Goal: Task Accomplishment & Management: Use online tool/utility

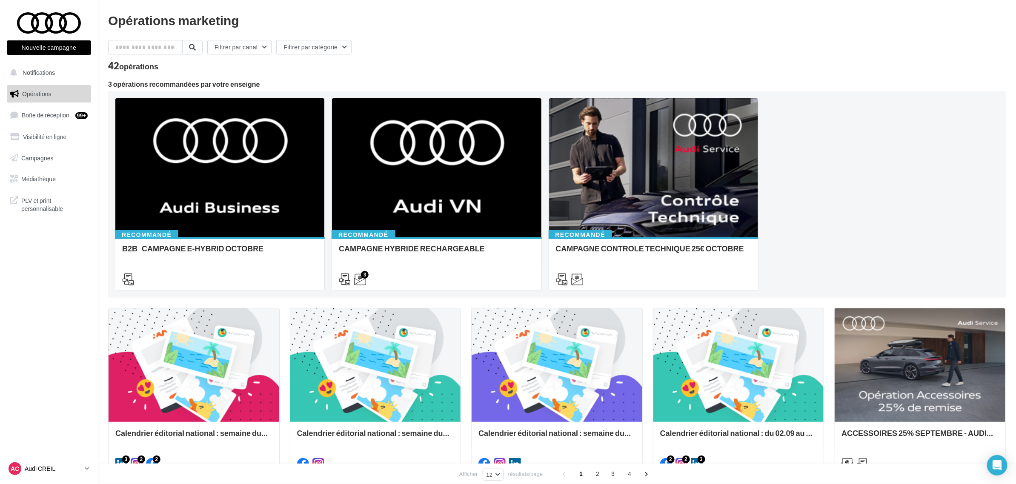
click at [56, 464] on div "AC Audi CREIL audi-crei-mam" at bounding box center [45, 469] width 73 height 13
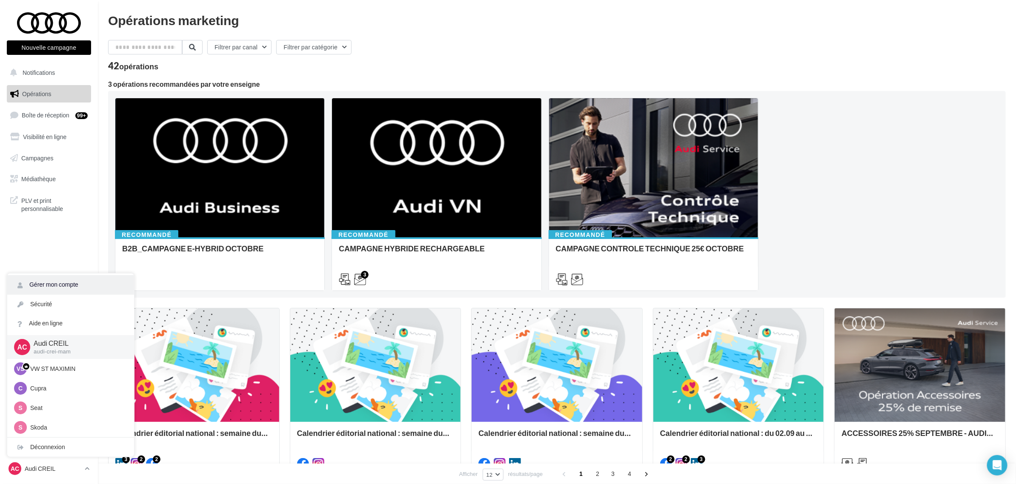
click at [63, 288] on link "Gérer mon compte" at bounding box center [70, 284] width 127 height 19
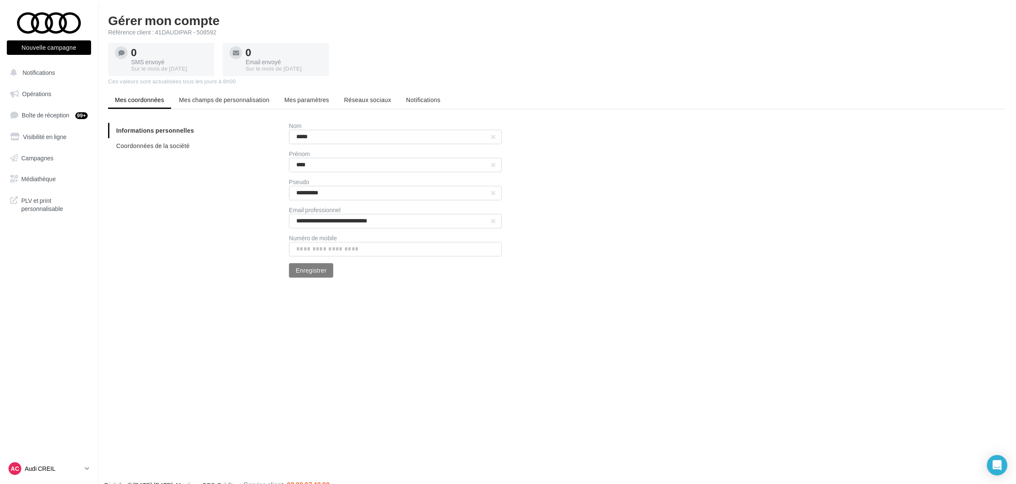
click at [30, 464] on div "AC Audi CREIL audi-crei-mam" at bounding box center [45, 469] width 73 height 13
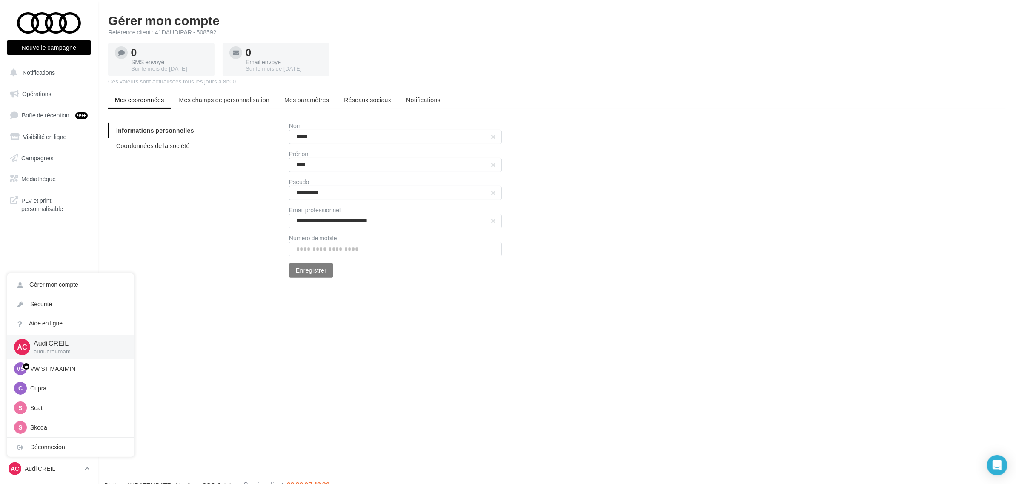
click at [143, 219] on div "**********" at bounding box center [560, 200] width 905 height 155
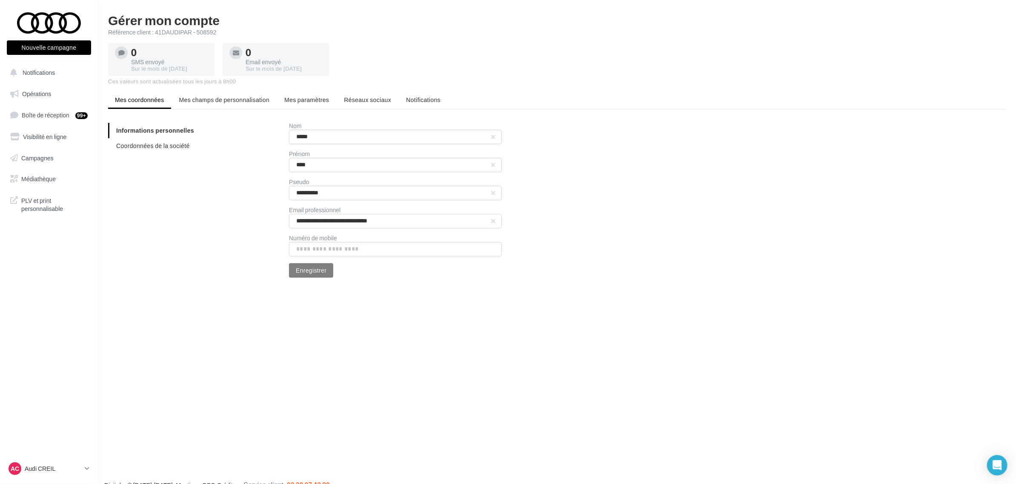
click at [62, 49] on button "Nouvelle campagne" at bounding box center [49, 47] width 84 height 14
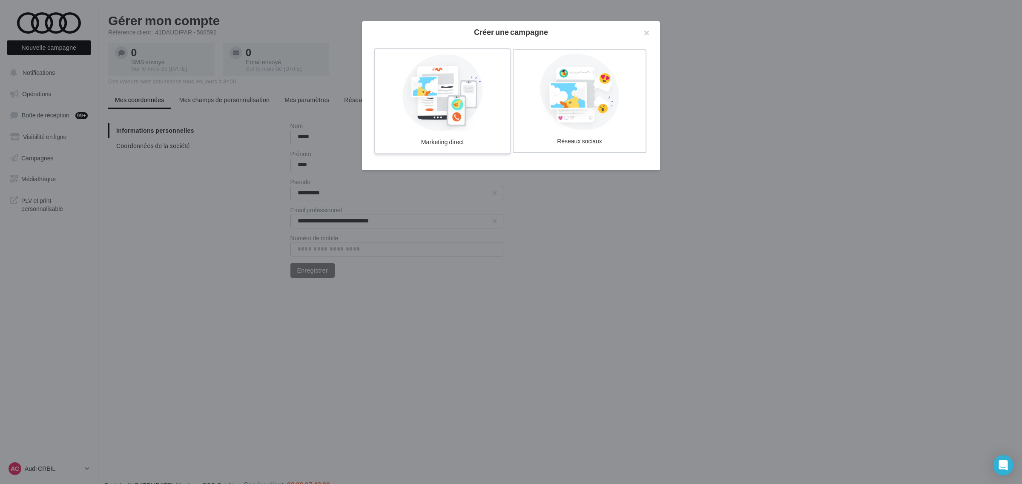
click at [447, 99] on div at bounding box center [442, 92] width 128 height 78
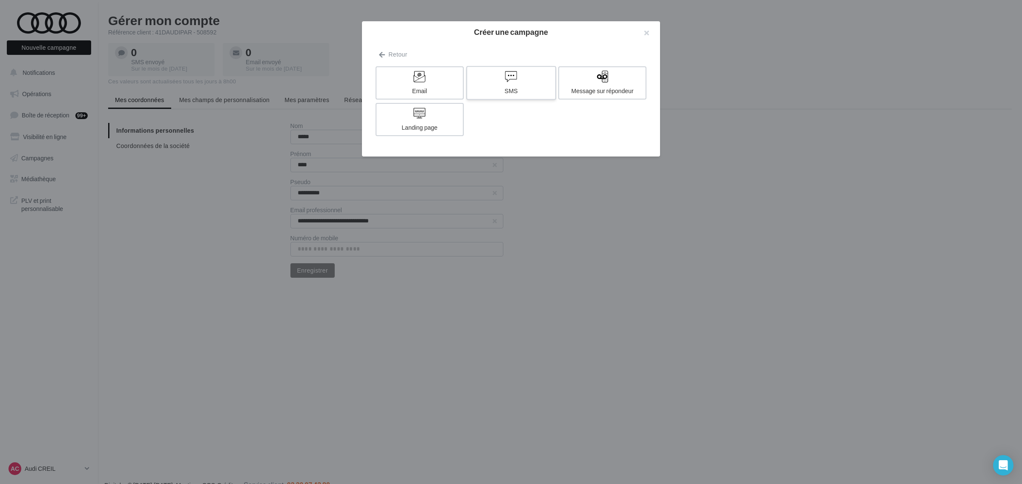
click at [535, 84] on label "SMS" at bounding box center [511, 83] width 90 height 34
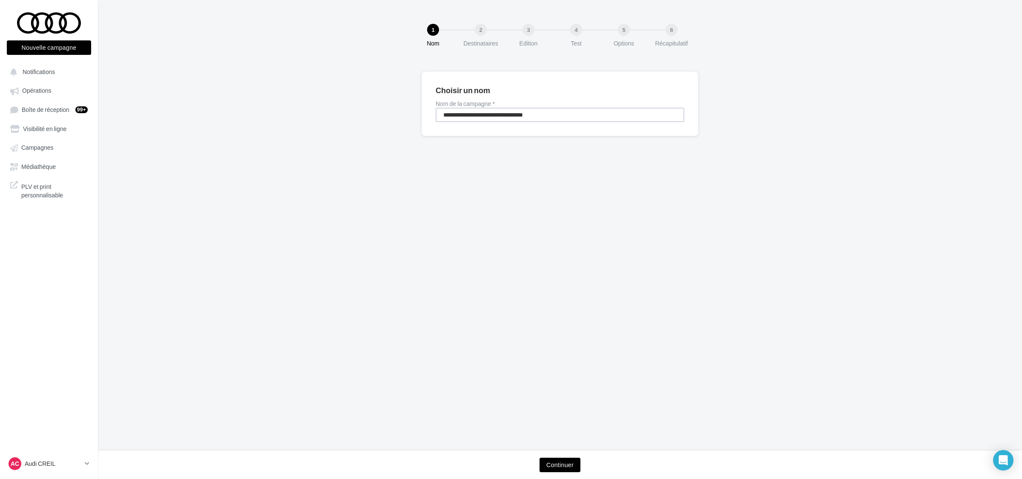
drag, startPoint x: 546, startPoint y: 109, endPoint x: 139, endPoint y: 99, distance: 407.1
click at [141, 99] on div "**********" at bounding box center [560, 118] width 924 height 92
type input "**********"
click at [556, 465] on button "Continuer" at bounding box center [559, 465] width 41 height 14
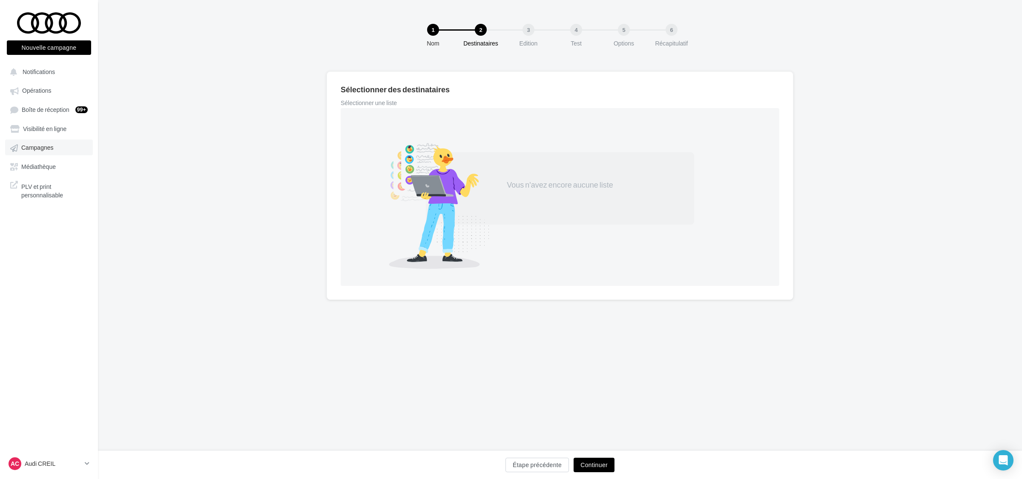
click at [67, 153] on link "Campagnes" at bounding box center [49, 147] width 88 height 15
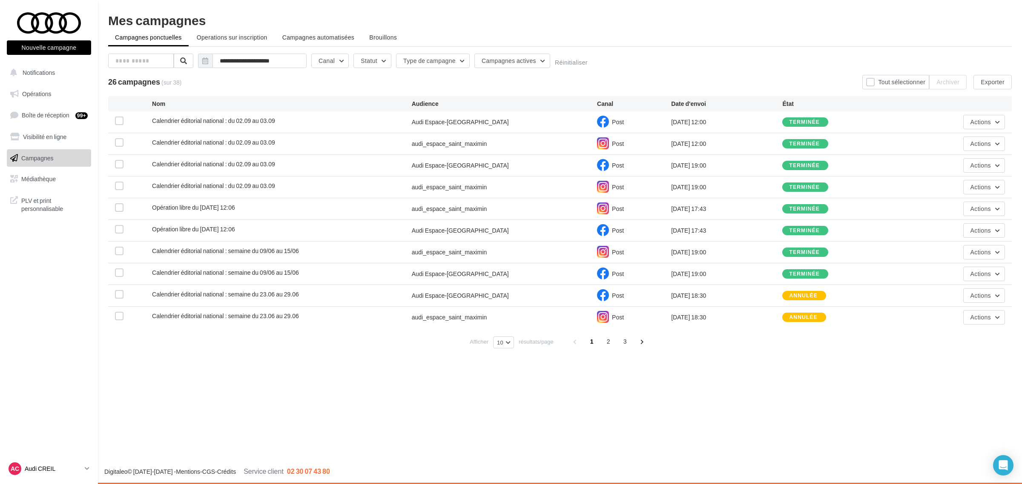
click at [40, 469] on p "Audi CREIL" at bounding box center [53, 469] width 57 height 9
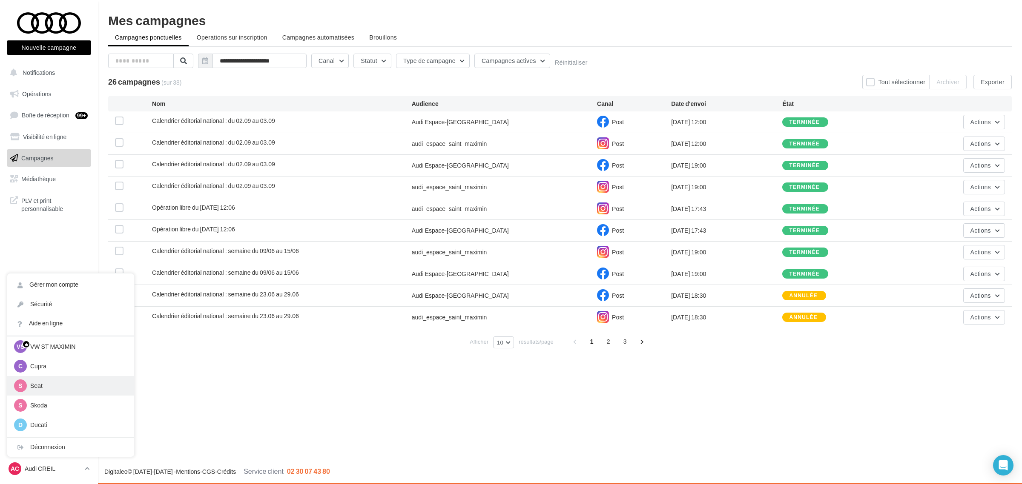
scroll to position [39, 0]
click at [220, 410] on div "Nouvelle campagne Nouvelle campagne Notifications Opérations Boîte de réception…" at bounding box center [511, 242] width 1022 height 484
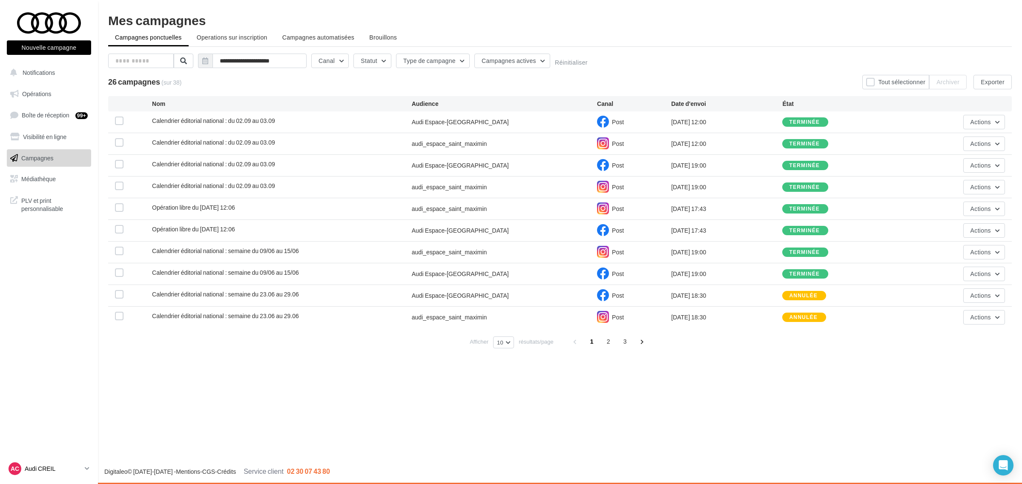
click at [69, 465] on p "Audi CREIL" at bounding box center [53, 469] width 57 height 9
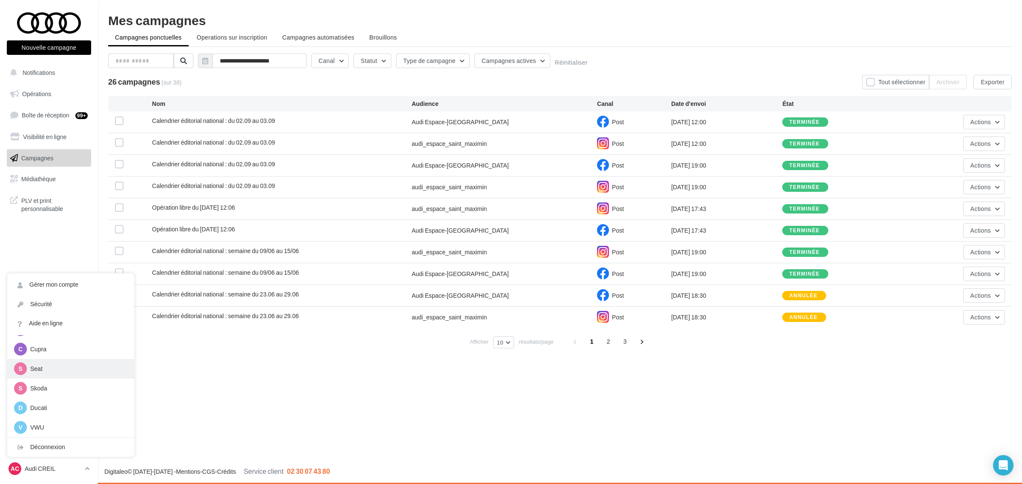
scroll to position [0, 0]
click at [64, 366] on p "VW ST MAXIMIN" at bounding box center [77, 369] width 94 height 9
